Goal: Information Seeking & Learning: Find specific fact

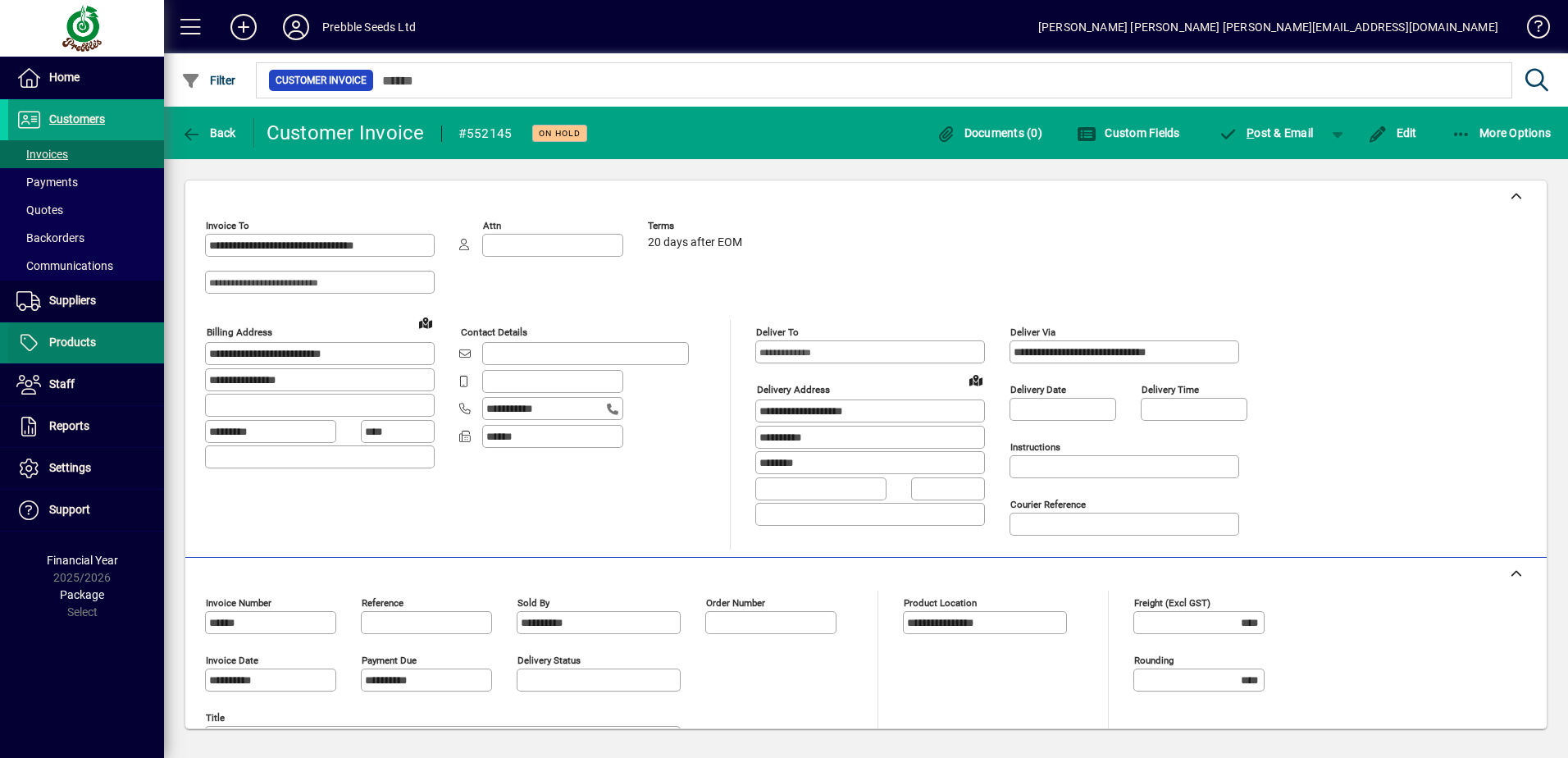
click at [39, 343] on icon at bounding box center [28, 342] width 24 height 19
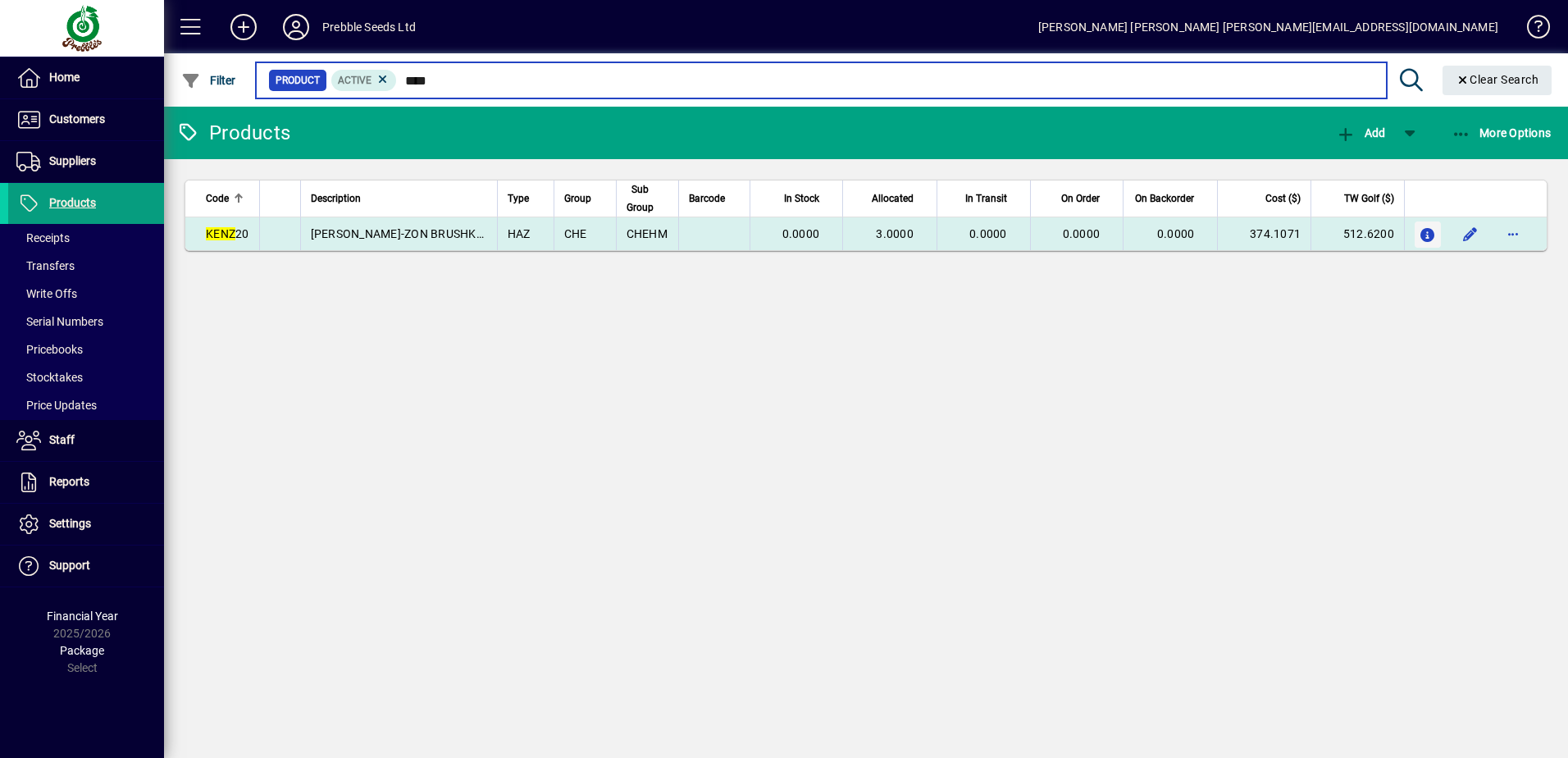
type input "****"
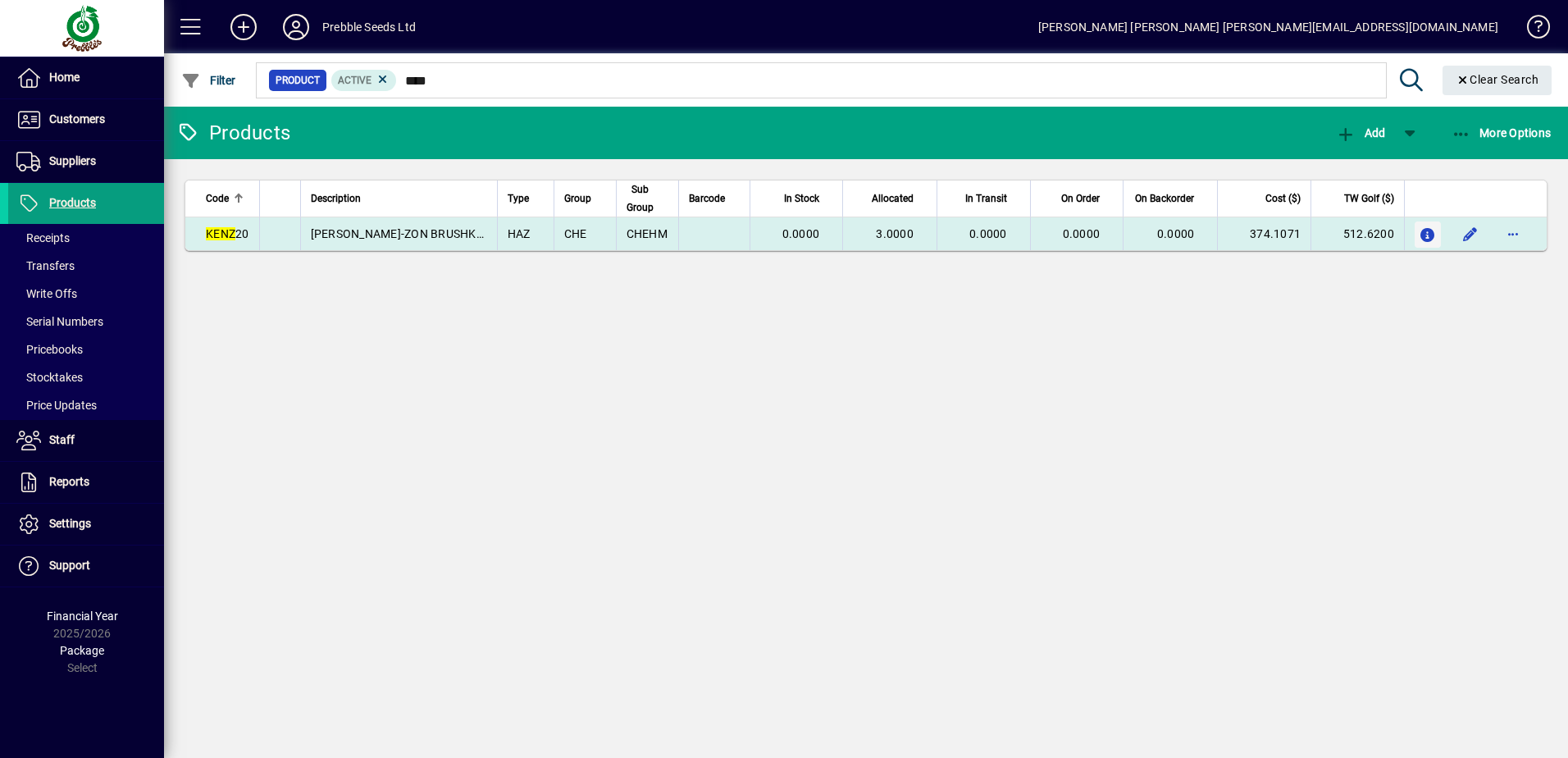
click at [1429, 230] on icon "button" at bounding box center [1429, 236] width 17 height 14
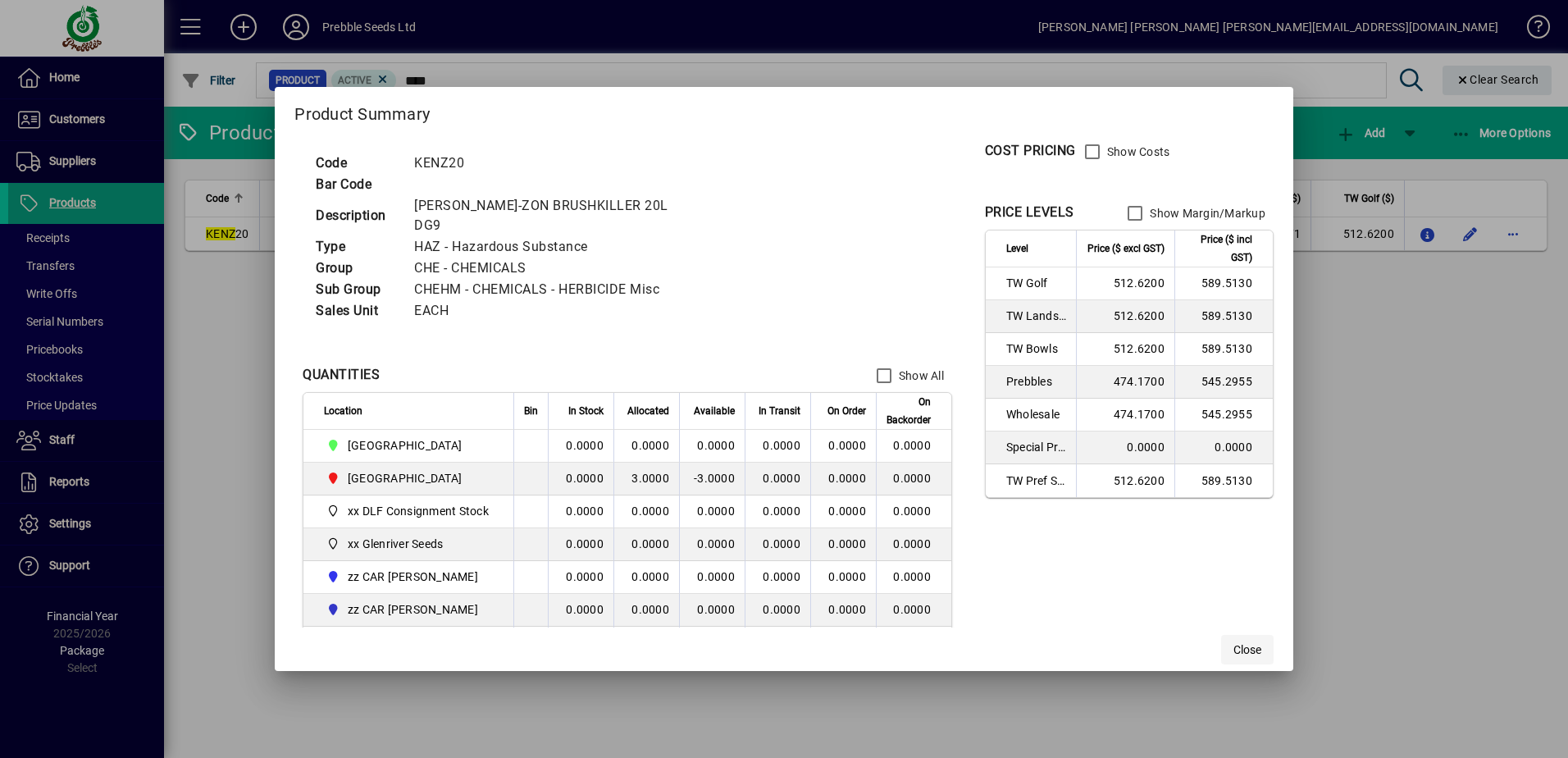
click at [1250, 646] on span "Close" at bounding box center [1247, 650] width 28 height 17
